Goal: Task Accomplishment & Management: Use online tool/utility

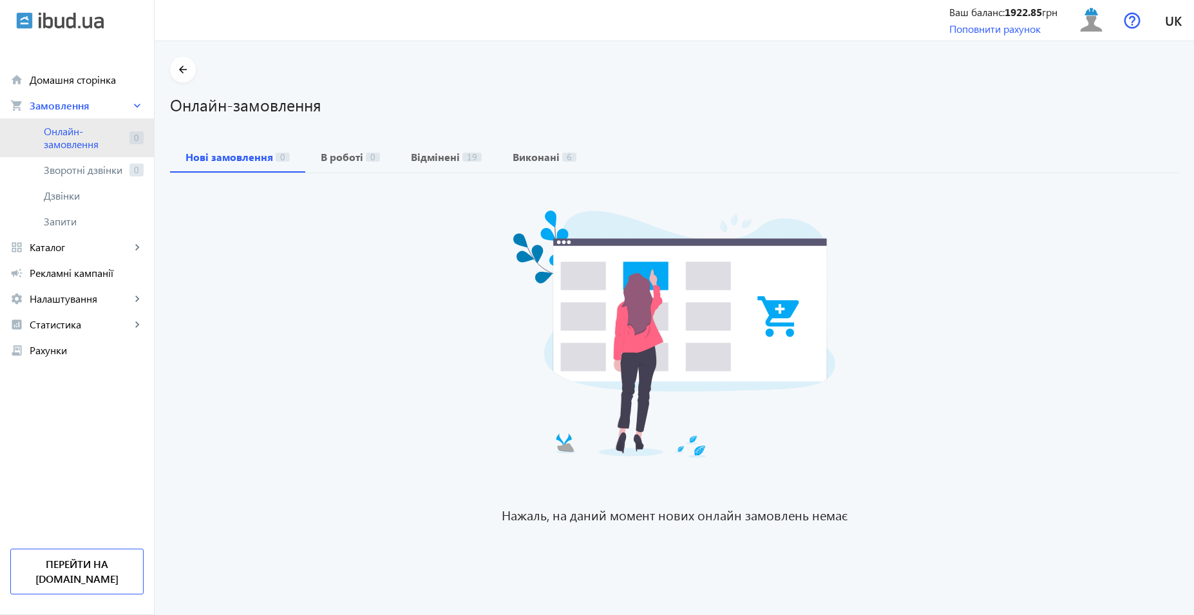
click at [86, 137] on span "Онлайн-замовлення" at bounding box center [84, 138] width 80 height 26
click at [118, 144] on span "Онлайн-замовлення" at bounding box center [84, 138] width 80 height 26
click at [83, 136] on span "Онлайн-замовлення" at bounding box center [84, 138] width 80 height 26
